Goal: Task Accomplishment & Management: Use online tool/utility

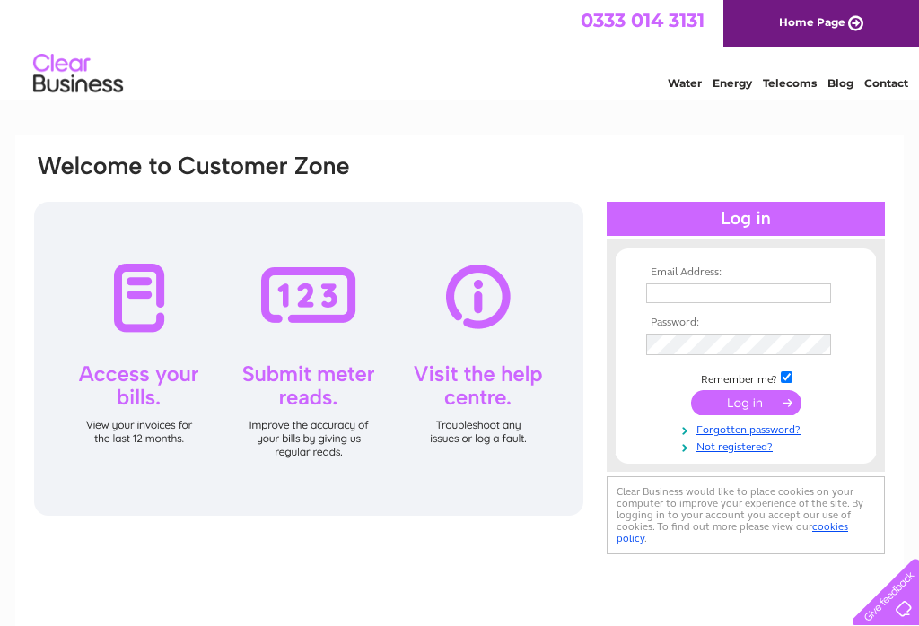
click at [701, 297] on input "text" at bounding box center [738, 294] width 185 height 20
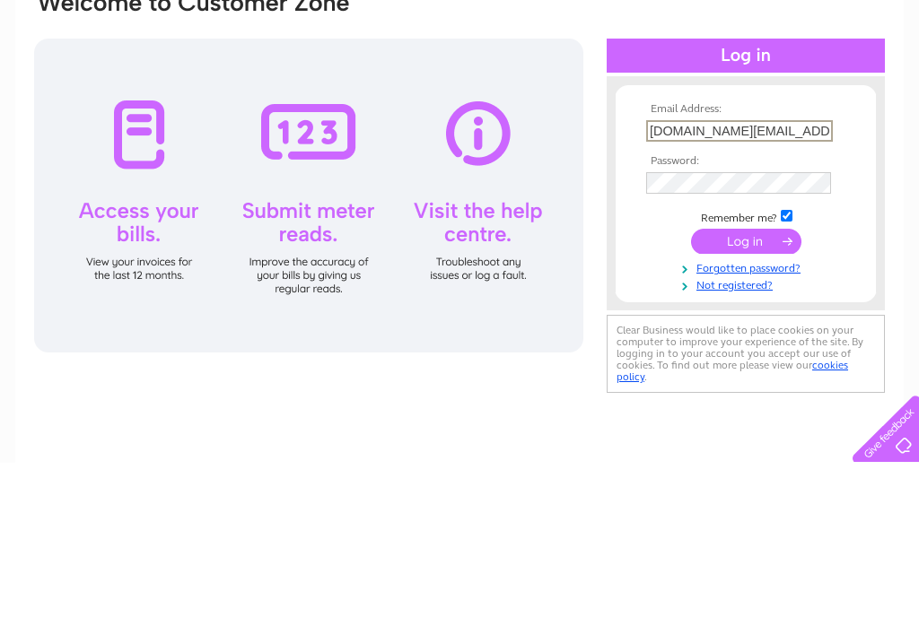
type input "J.f.black@btinternet.com"
click at [728, 392] on input "submit" at bounding box center [746, 404] width 110 height 25
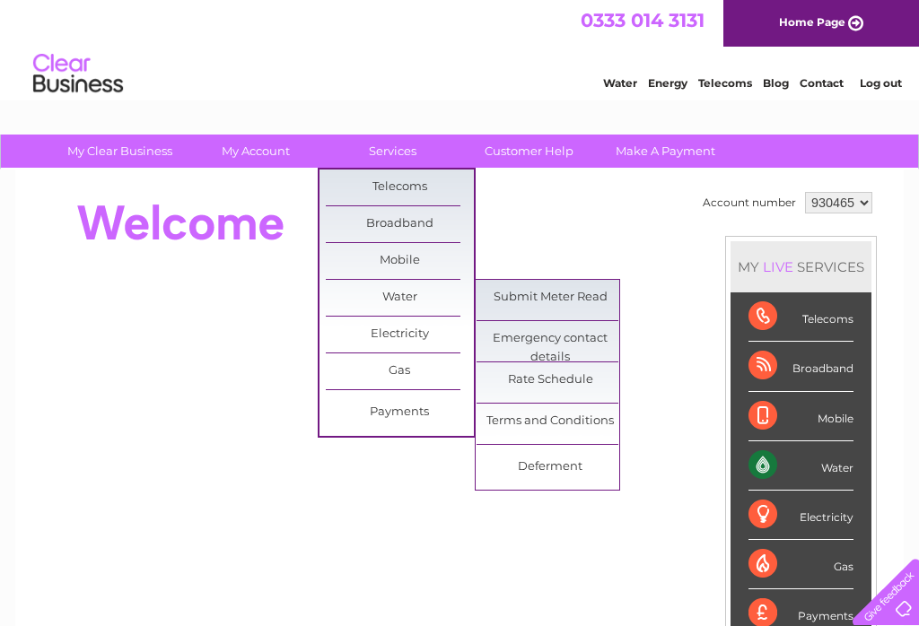
click at [582, 300] on link "Submit Meter Read" at bounding box center [551, 298] width 148 height 36
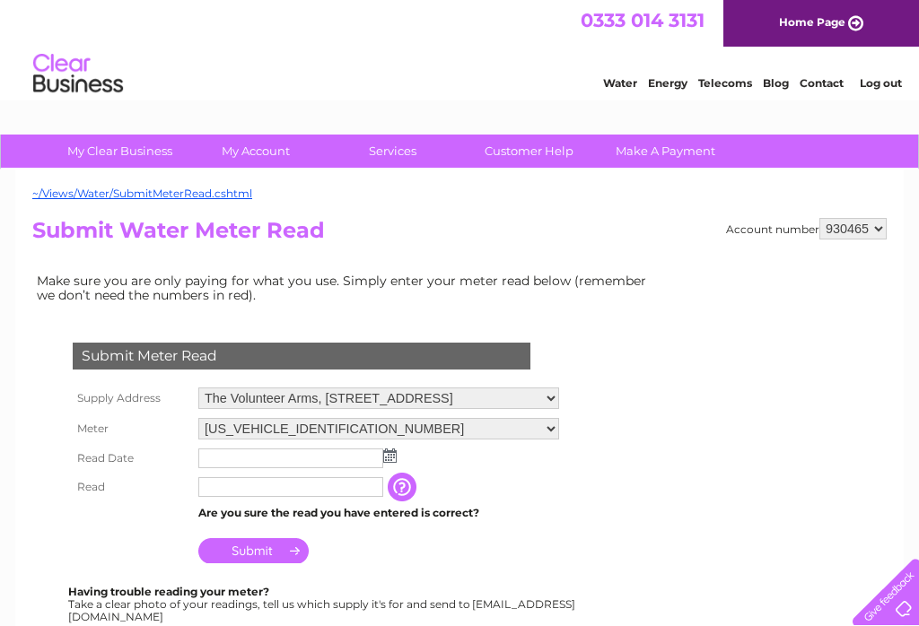
click at [392, 452] on img at bounding box center [389, 456] width 13 height 14
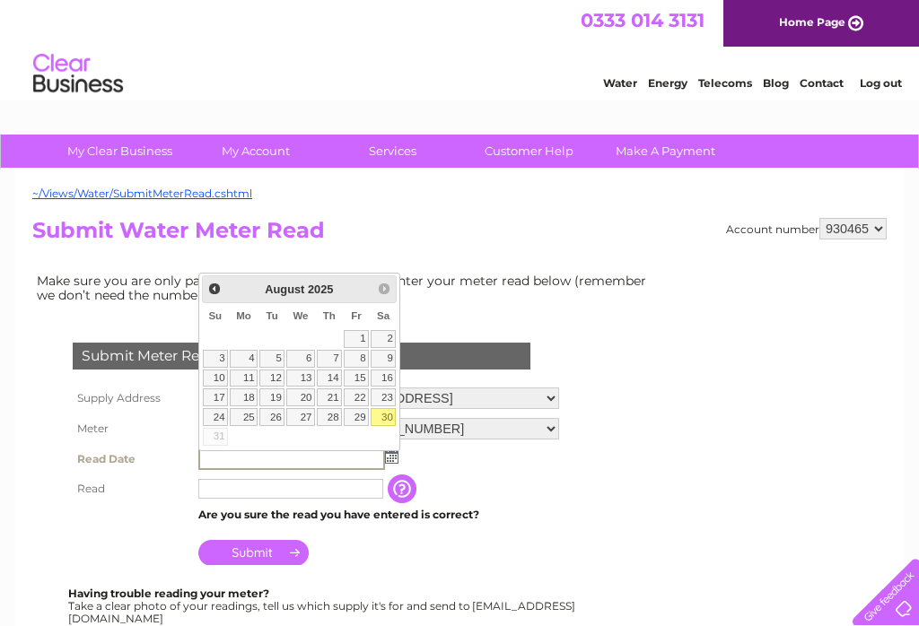
click at [391, 409] on link "30" at bounding box center [383, 417] width 25 height 18
type input "2025/08/30"
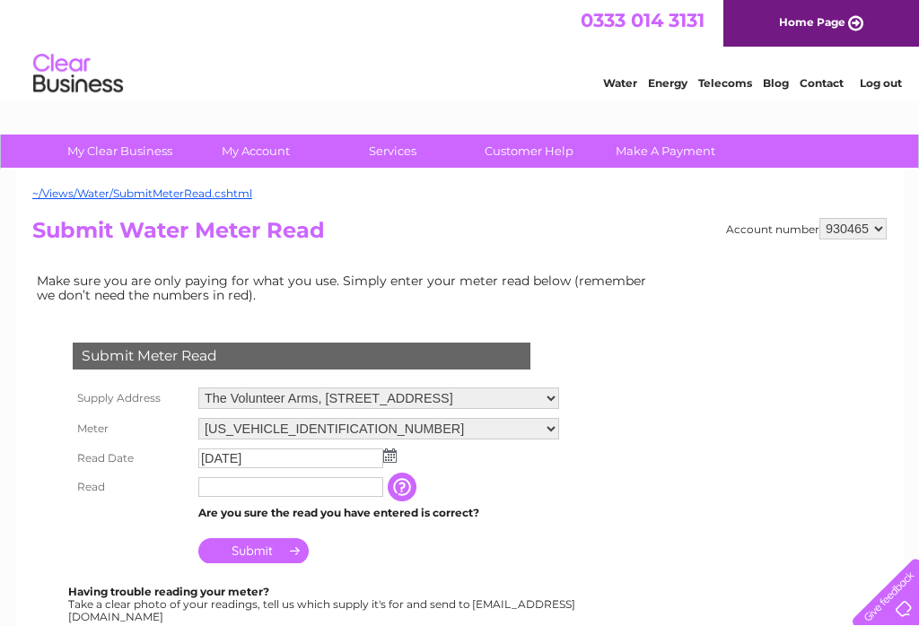
click at [334, 489] on input "text" at bounding box center [290, 487] width 185 height 20
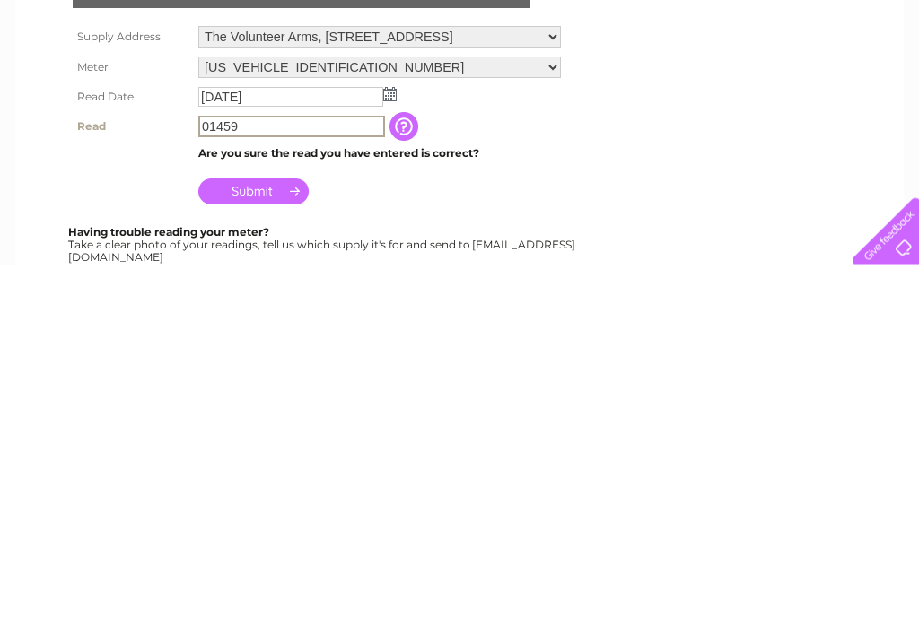
type input "01459"
click at [267, 540] on input "Submit" at bounding box center [253, 552] width 110 height 25
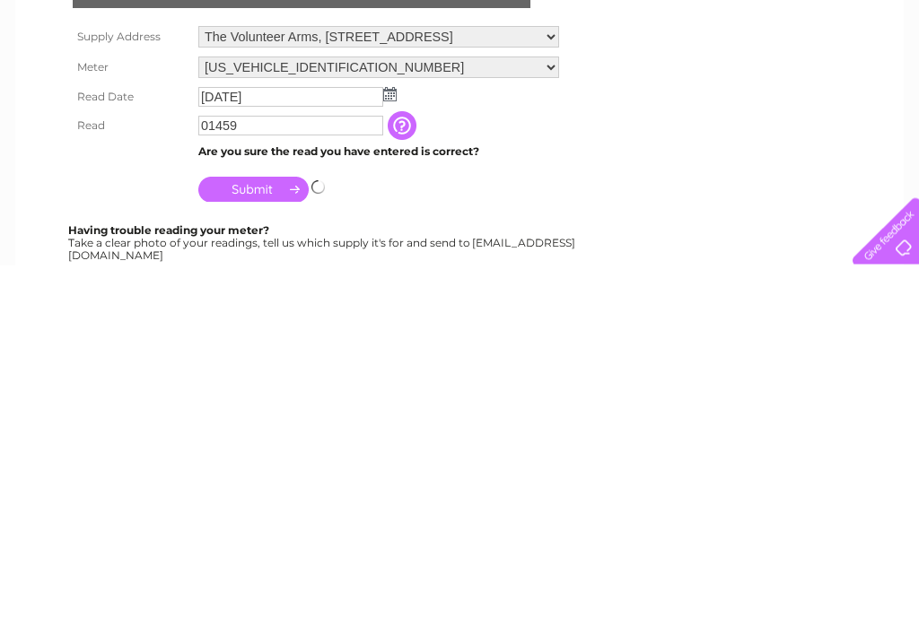
scroll to position [362, 0]
